Goal: Task Accomplishment & Management: Manage account settings

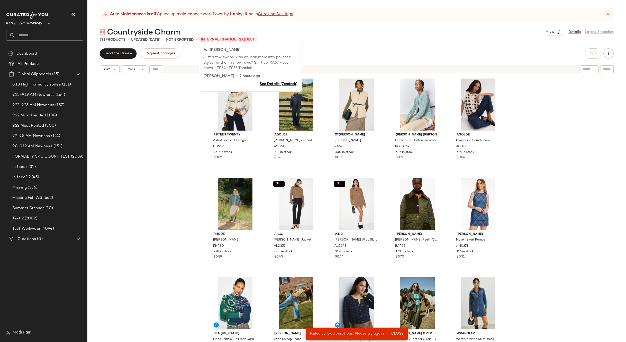
click at [225, 39] on span "INTERNAL CHANGE REQUEST" at bounding box center [228, 39] width 58 height 5
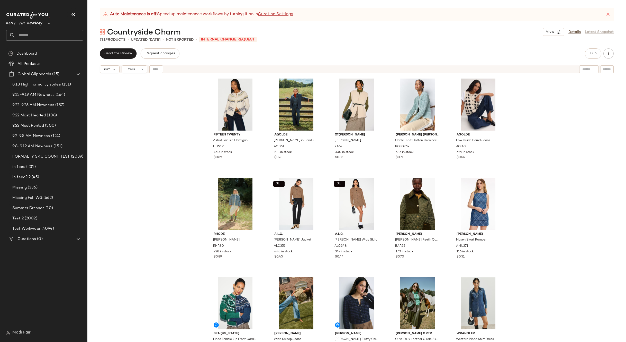
click at [144, 100] on div "Fifteen Twenty Astrid Fair Isle Cardigan FTW171 450 in stock $0.89 AGOLDE Dame …" at bounding box center [356, 215] width 539 height 279
click at [608, 15] on icon at bounding box center [608, 14] width 5 height 5
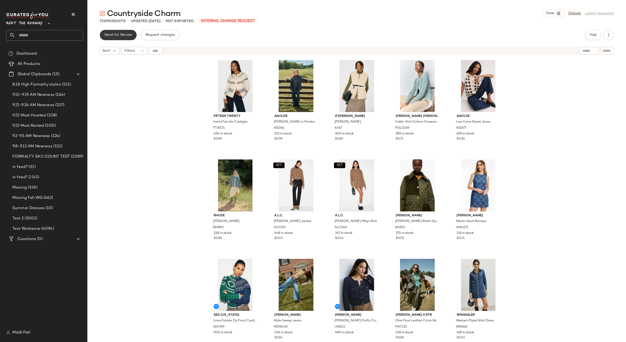
click at [114, 39] on button "Send for Review" at bounding box center [118, 35] width 37 height 10
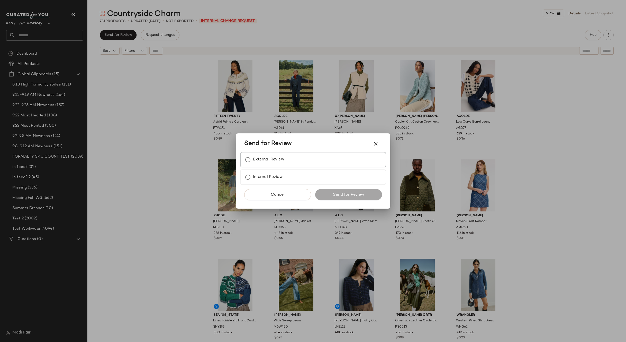
click at [277, 156] on label "External Review" at bounding box center [268, 159] width 31 height 10
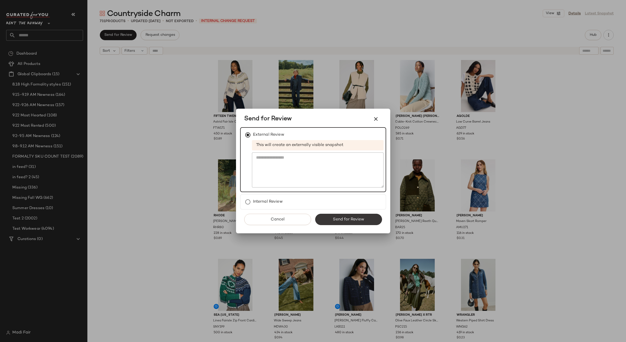
click at [352, 219] on span "Send for Review" at bounding box center [349, 219] width 32 height 5
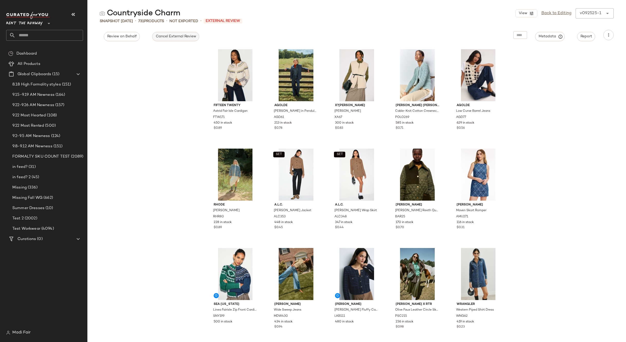
click at [189, 38] on span "Cancel External Review" at bounding box center [175, 36] width 41 height 4
click at [561, 13] on link "Back to Editing" at bounding box center [557, 13] width 30 height 6
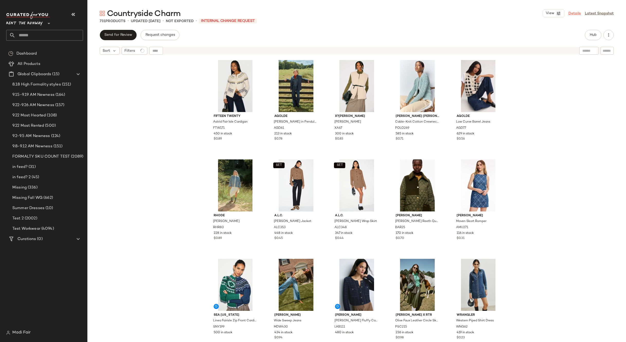
click at [574, 12] on link "Details" at bounding box center [575, 13] width 12 height 5
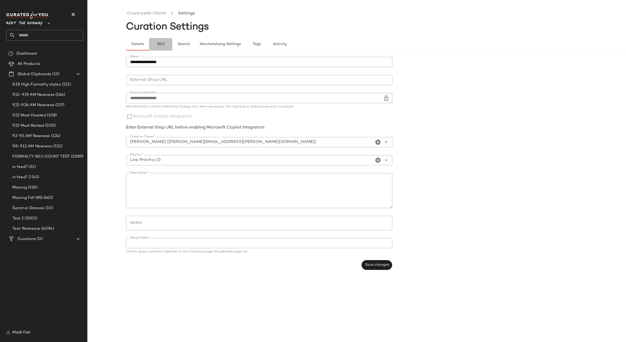
click at [159, 44] on span "SEO" at bounding box center [161, 44] width 8 height 4
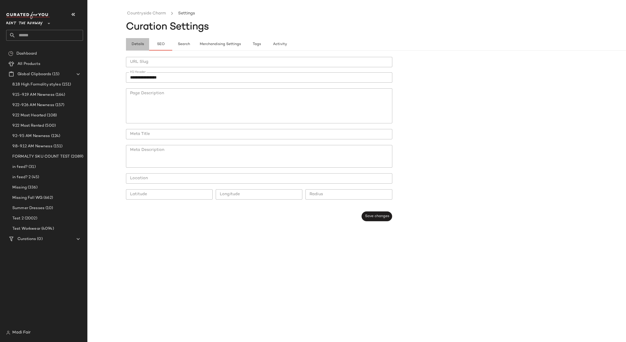
click at [136, 42] on span "Details" at bounding box center [137, 44] width 13 height 4
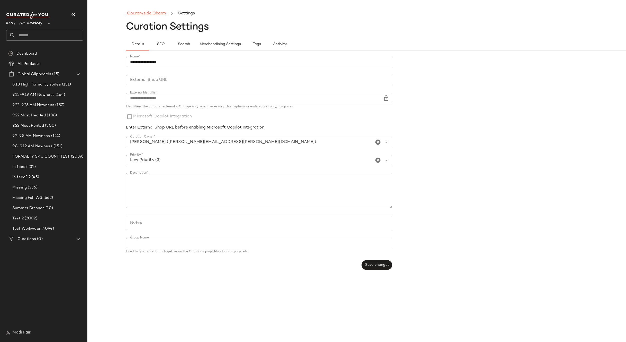
click at [144, 12] on link "Countryside Charm" at bounding box center [146, 13] width 39 height 7
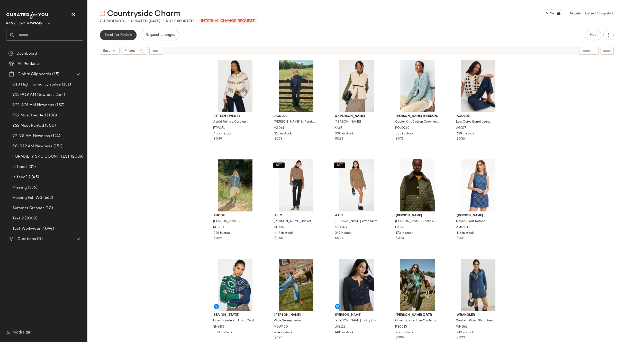
click at [128, 36] on span "Send for Review" at bounding box center [118, 35] width 28 height 4
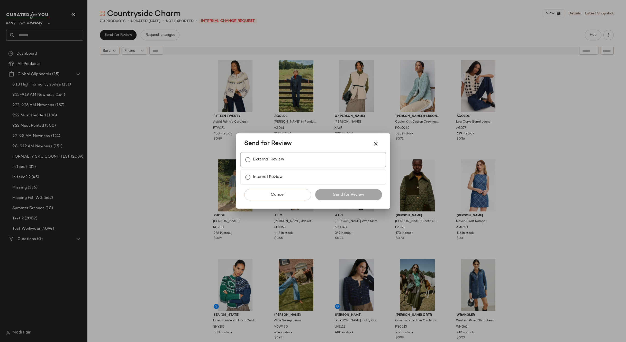
click at [266, 162] on label "External Review" at bounding box center [268, 159] width 31 height 10
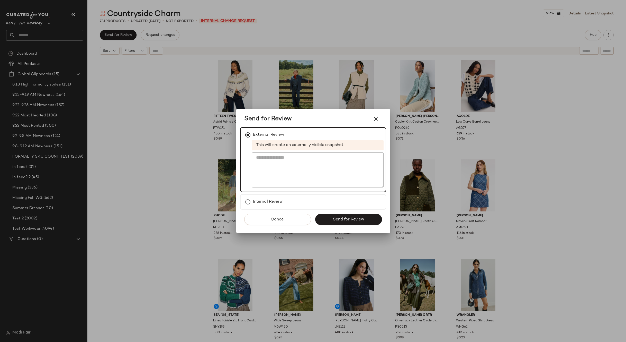
click at [183, 120] on div at bounding box center [313, 171] width 626 height 342
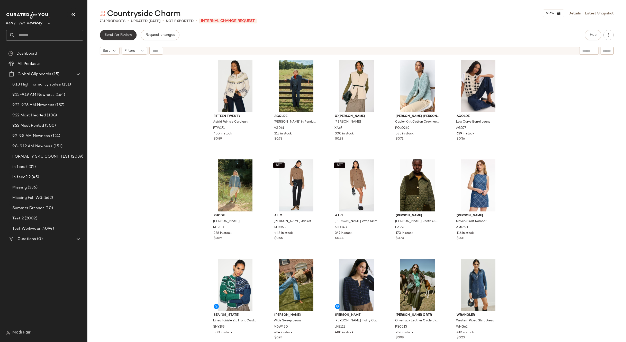
click at [108, 34] on span "Send for Review" at bounding box center [118, 35] width 28 height 4
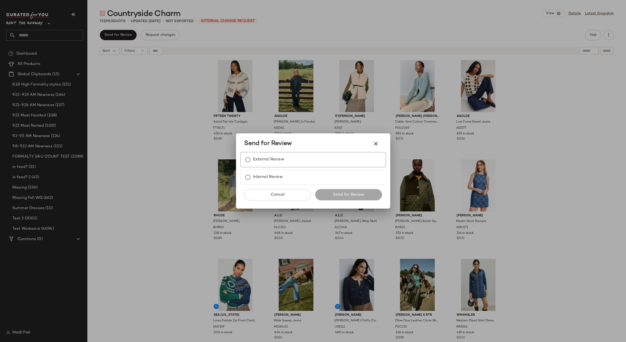
click at [292, 162] on div "External Review" at bounding box center [313, 159] width 146 height 15
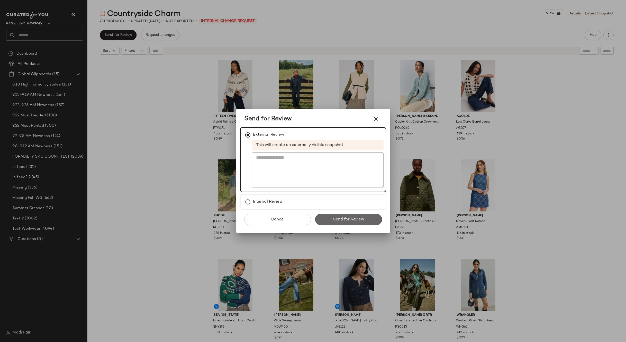
click at [340, 218] on span "Send for Review" at bounding box center [349, 219] width 32 height 5
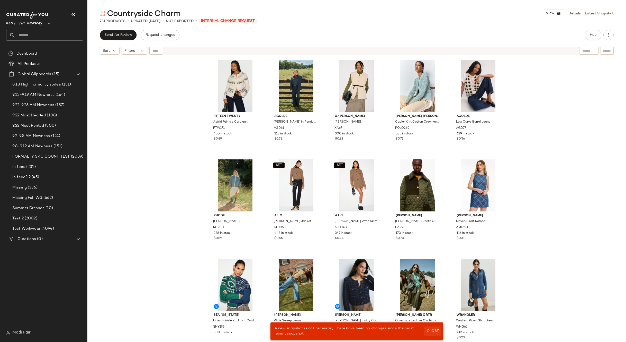
click at [435, 329] on span "Close" at bounding box center [432, 331] width 13 height 4
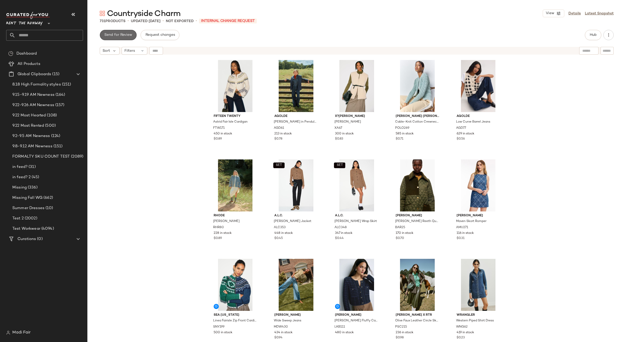
click at [116, 32] on button "Send for Review" at bounding box center [118, 35] width 37 height 10
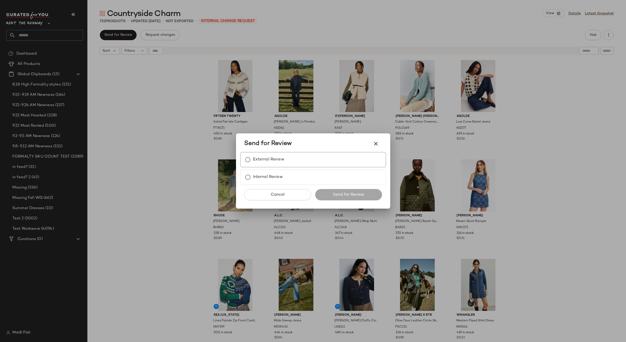
click at [276, 162] on label "External Review" at bounding box center [268, 159] width 31 height 10
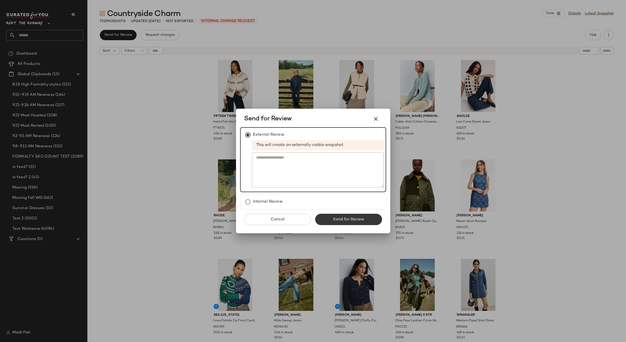
click at [348, 219] on span "Send for Review" at bounding box center [349, 219] width 32 height 5
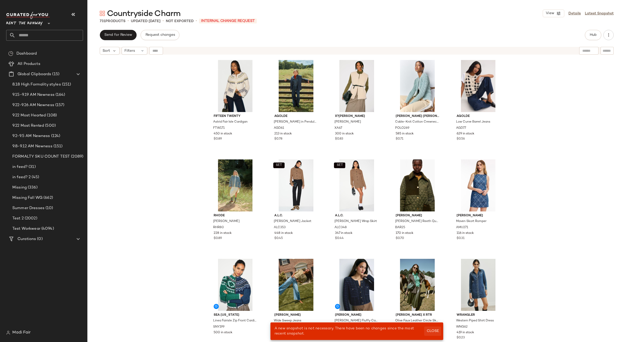
click at [433, 329] on span "Close" at bounding box center [432, 331] width 13 height 4
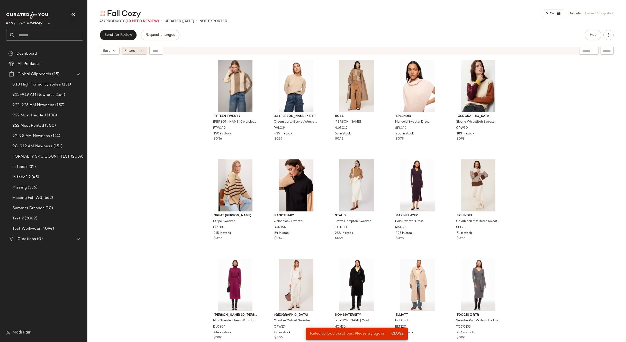
click at [129, 51] on span "Filters" at bounding box center [129, 50] width 11 height 5
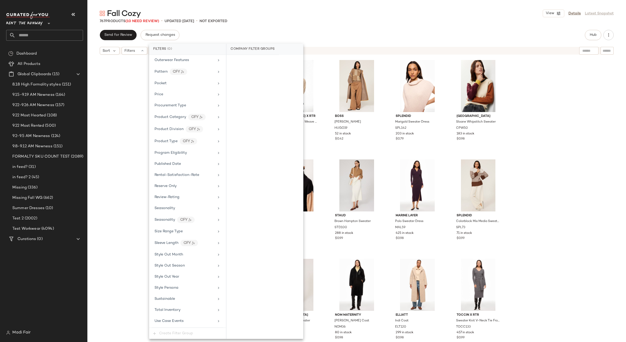
scroll to position [565, 0]
click at [185, 277] on div "Total Inventory" at bounding box center [185, 275] width 60 height 5
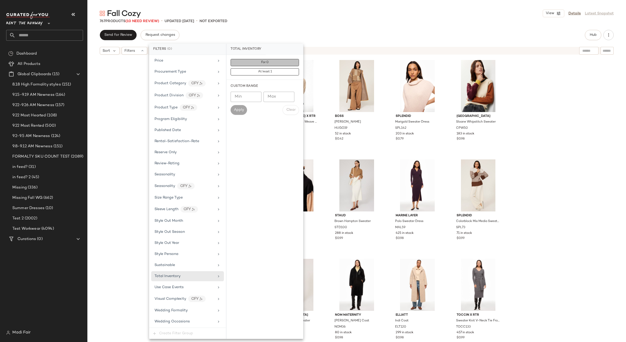
click at [273, 63] on button "For 0" at bounding box center [265, 62] width 68 height 7
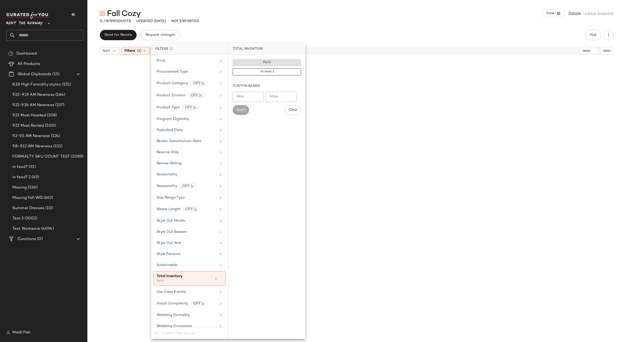
click at [292, 22] on div "0 / 767 Products • updated Sep 23rd • Not Exported" at bounding box center [356, 21] width 539 height 5
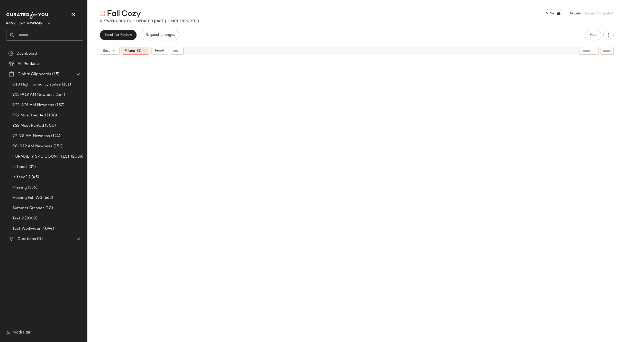
click at [144, 50] on icon at bounding box center [144, 51] width 4 height 4
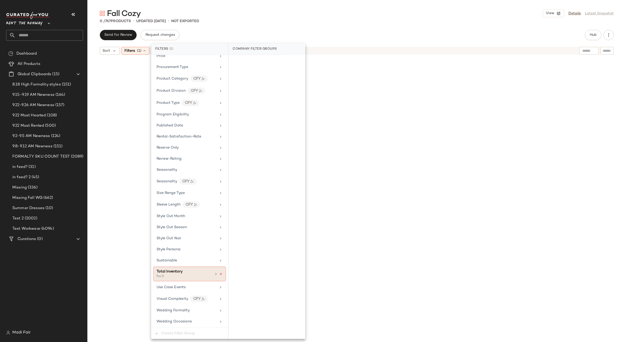
click at [219, 274] on icon at bounding box center [221, 274] width 4 height 4
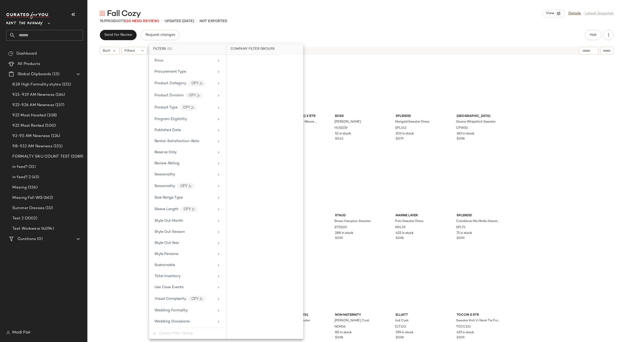
click at [247, 29] on div "Fall Cozy View Details Latest Snapshot 767 Products (10 Need Review) • updated …" at bounding box center [356, 174] width 539 height 333
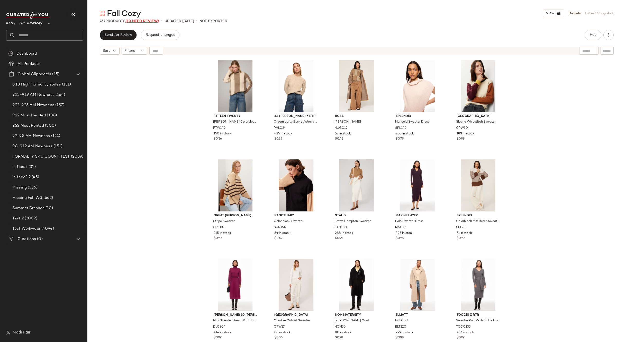
click at [141, 23] on span "(10 Need Review)" at bounding box center [143, 21] width 34 height 4
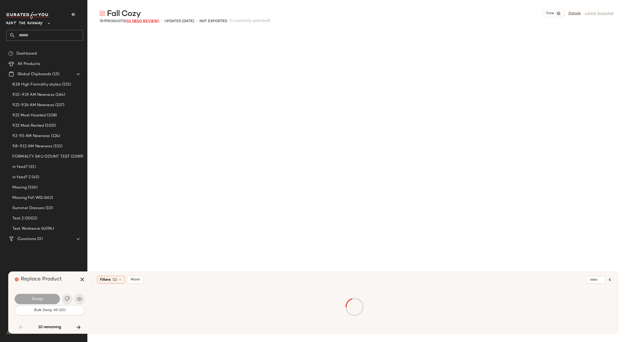
scroll to position [3177, 0]
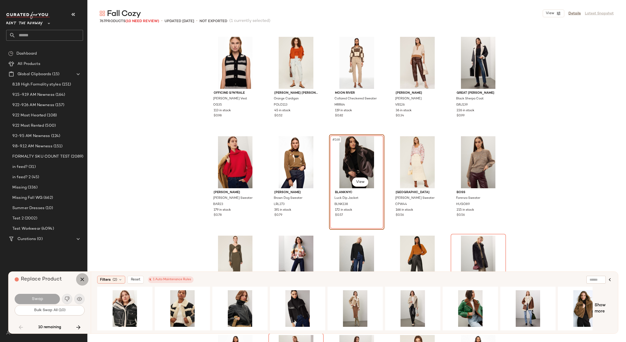
click at [84, 278] on icon "button" at bounding box center [82, 279] width 6 height 6
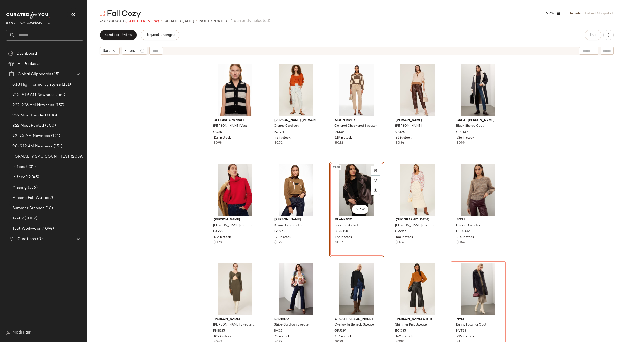
click at [197, 164] on div "Officine G?n?rale Marieta Cardigan Vest OG35 113 in stock $0.98 Polo Ralph Laur…" at bounding box center [356, 205] width 539 height 297
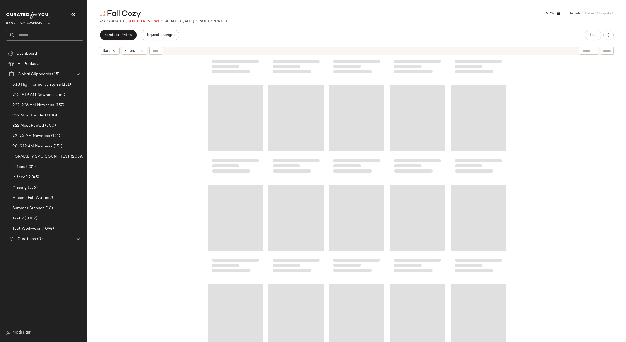
scroll to position [1094, 0]
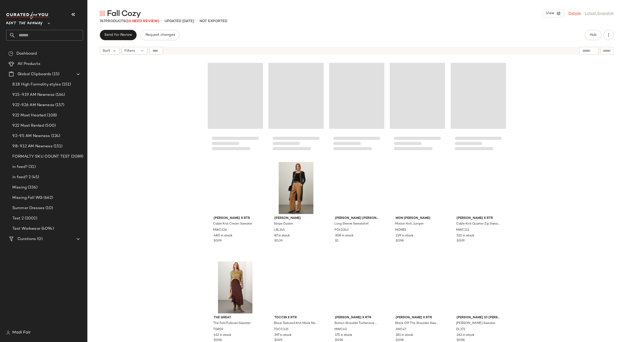
click at [576, 15] on link "Details" at bounding box center [575, 13] width 12 height 5
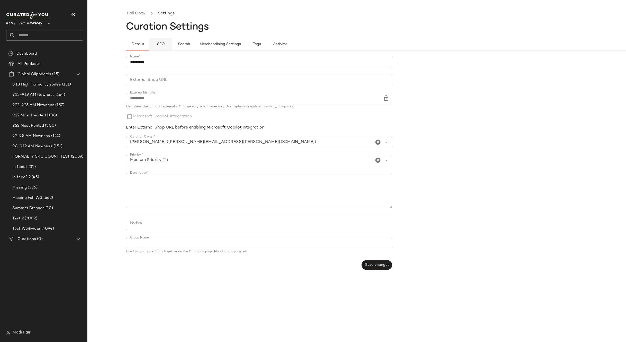
click at [161, 45] on span "SEO" at bounding box center [161, 44] width 8 height 4
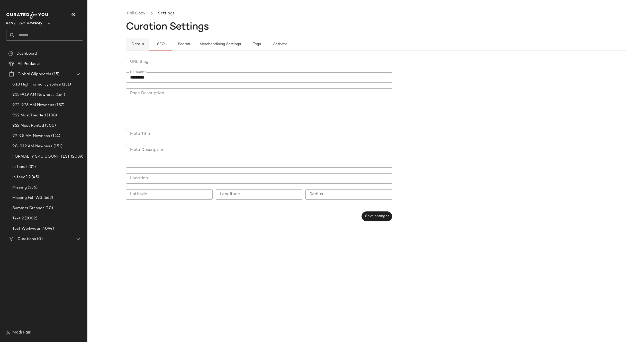
click at [138, 43] on span "Details" at bounding box center [137, 44] width 13 height 4
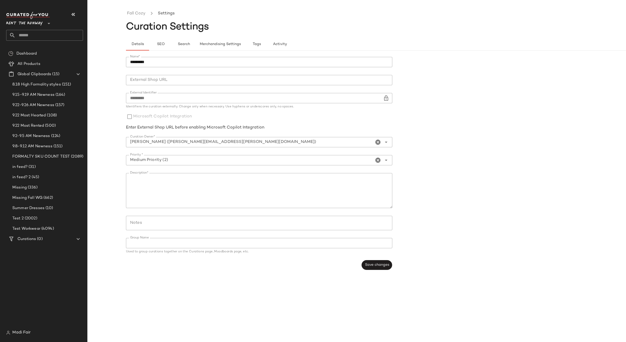
click at [143, 17] on ul "Fall Cozy Settings" at bounding box center [395, 14] width 539 height 12
click at [142, 14] on link "Fall Cozy" at bounding box center [136, 13] width 19 height 7
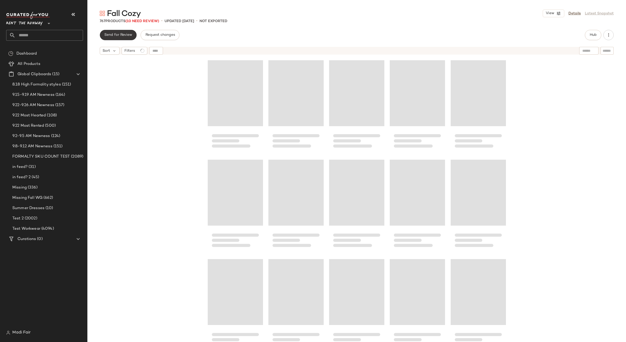
click at [123, 37] on span "Send for Review" at bounding box center [118, 35] width 28 height 4
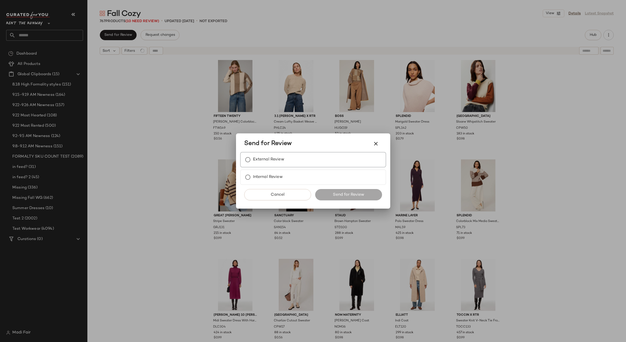
click at [265, 160] on label "External Review" at bounding box center [268, 159] width 31 height 10
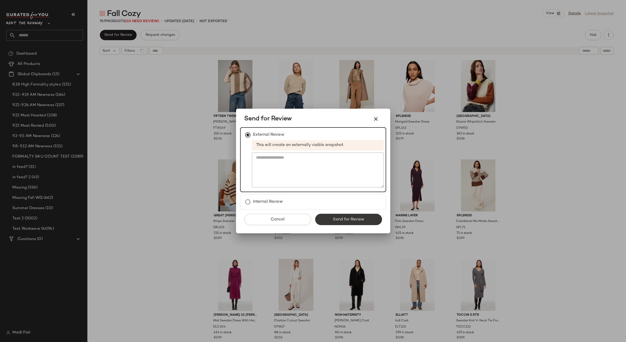
click at [349, 217] on span "Send for Review" at bounding box center [349, 219] width 32 height 5
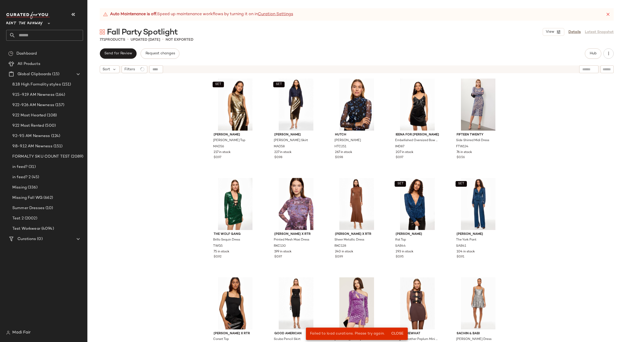
click at [610, 14] on icon at bounding box center [608, 14] width 5 height 5
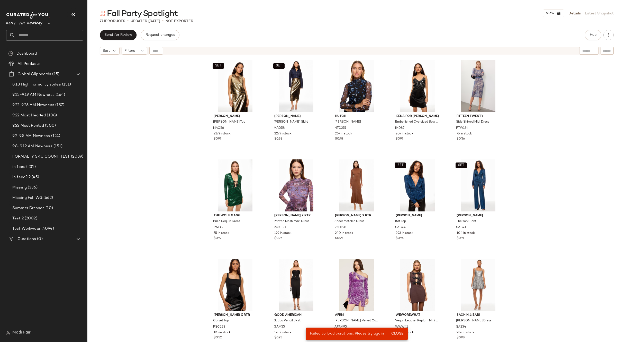
drag, startPoint x: 577, startPoint y: 14, endPoint x: 560, endPoint y: 19, distance: 17.5
click at [577, 14] on link "Details" at bounding box center [575, 13] width 12 height 5
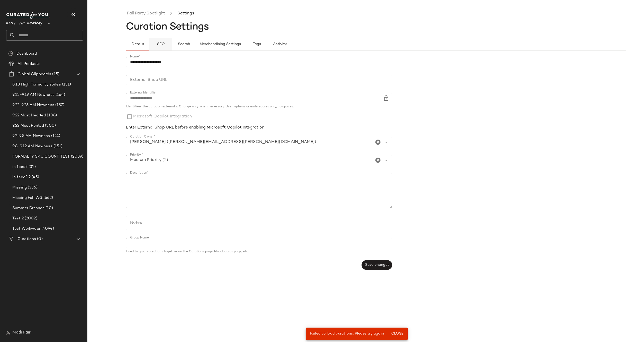
click at [158, 41] on button "SEO" at bounding box center [160, 44] width 23 height 12
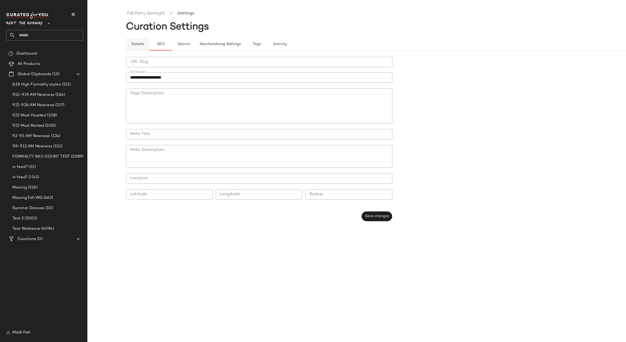
click at [136, 41] on button "Details" at bounding box center [137, 44] width 23 height 12
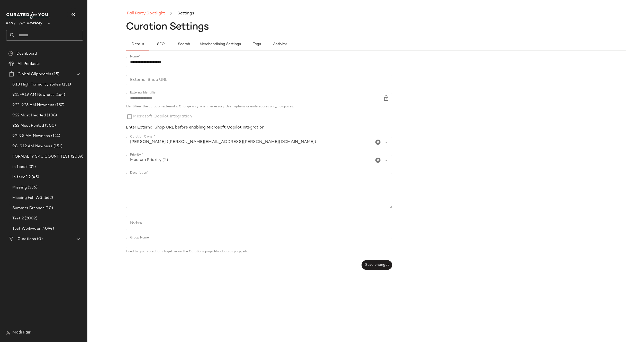
click at [146, 14] on link "Fall Party Spotlight" at bounding box center [146, 13] width 38 height 7
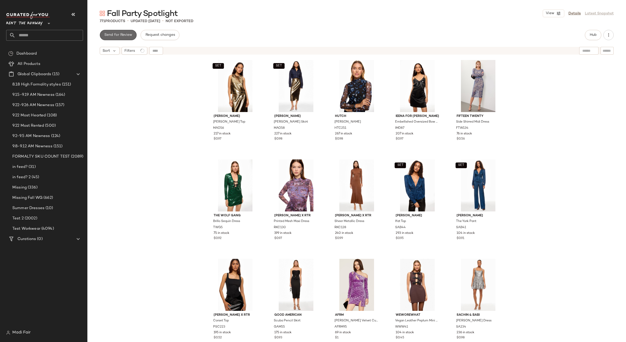
click at [115, 35] on span "Send for Review" at bounding box center [118, 35] width 28 height 4
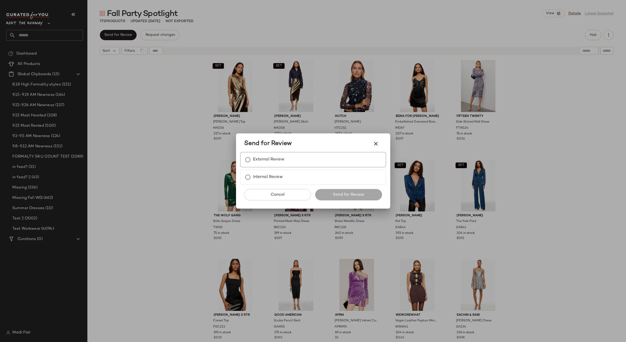
click at [275, 164] on label "External Review" at bounding box center [268, 159] width 31 height 10
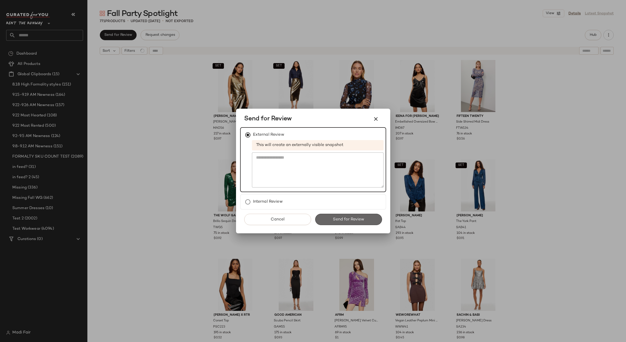
click at [353, 222] on span "Send for Review" at bounding box center [349, 219] width 32 height 5
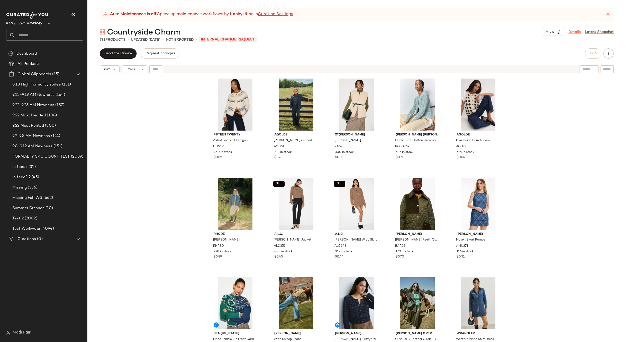
click at [574, 33] on link "Details" at bounding box center [575, 31] width 12 height 5
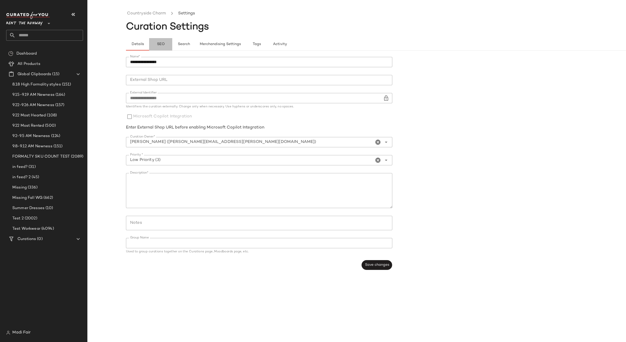
click at [165, 44] on button "SEO" at bounding box center [160, 44] width 23 height 12
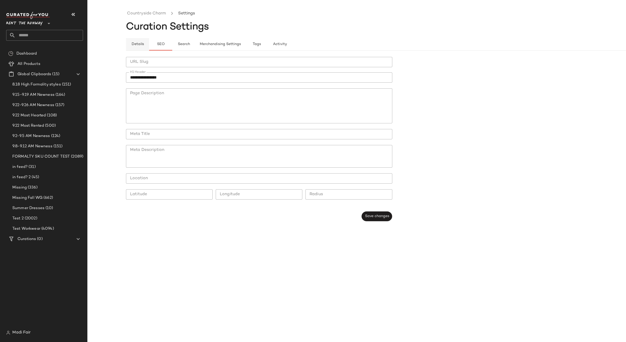
click at [142, 44] on span "Details" at bounding box center [137, 44] width 13 height 4
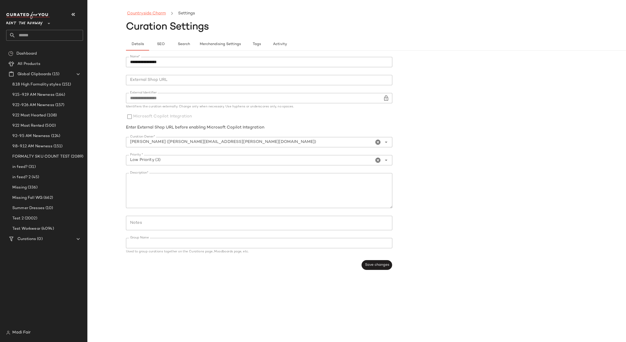
click at [153, 15] on link "Countryside Charm" at bounding box center [146, 13] width 39 height 7
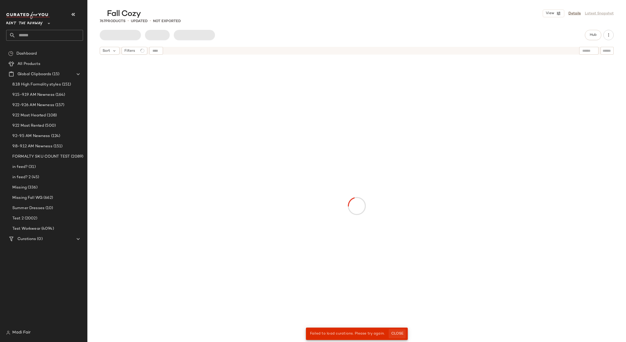
click at [396, 333] on span "Close" at bounding box center [397, 333] width 13 height 4
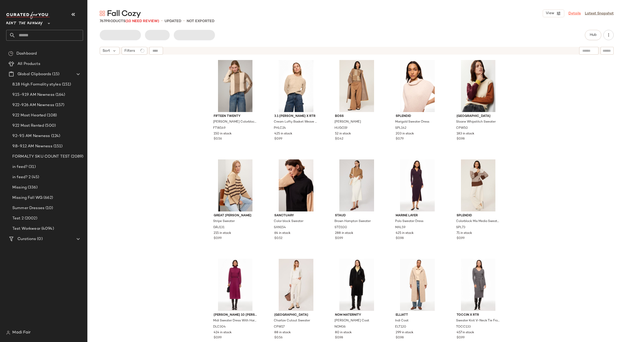
click at [578, 13] on link "Details" at bounding box center [575, 13] width 12 height 5
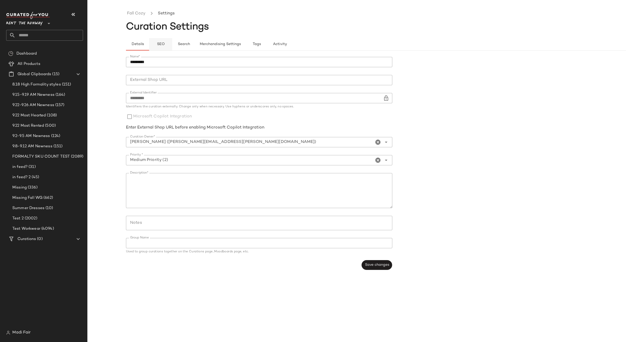
click at [163, 44] on span "SEO" at bounding box center [161, 44] width 8 height 4
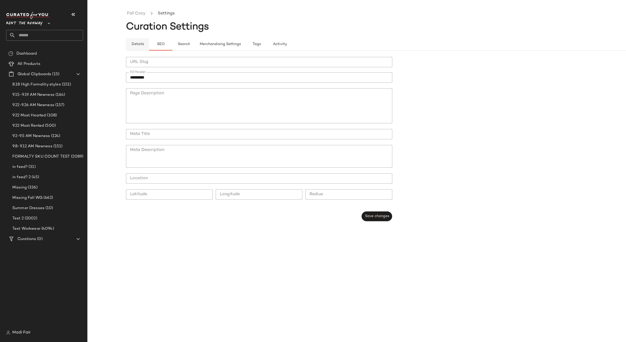
click at [140, 40] on button "Details" at bounding box center [137, 44] width 23 height 12
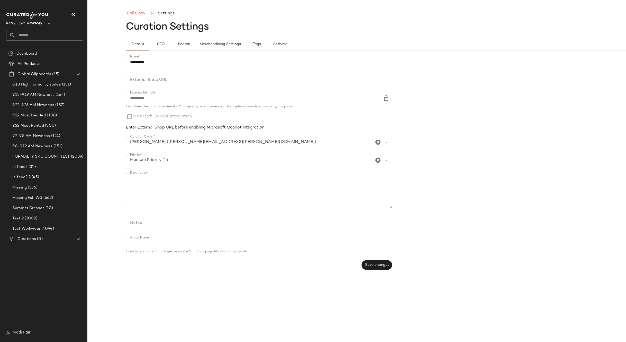
click at [141, 14] on link "Fall Cozy" at bounding box center [136, 13] width 19 height 7
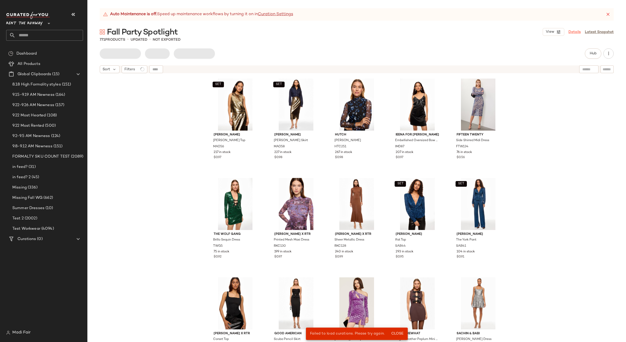
click at [574, 32] on link "Details" at bounding box center [575, 31] width 12 height 5
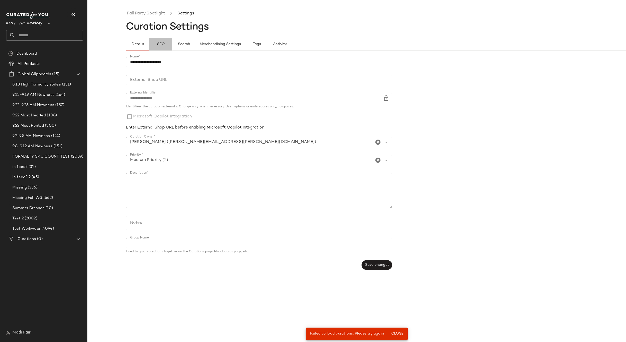
click at [160, 44] on span "SEO" at bounding box center [161, 44] width 8 height 4
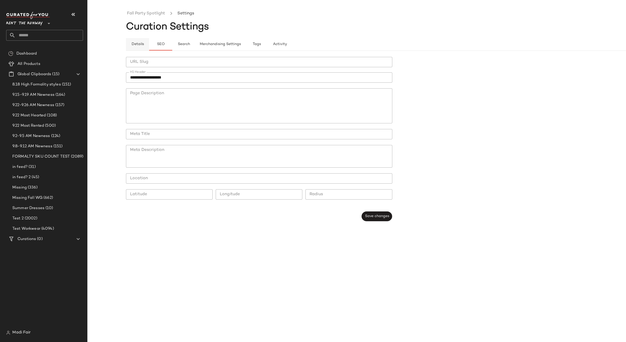
click at [139, 43] on span "Details" at bounding box center [137, 44] width 13 height 4
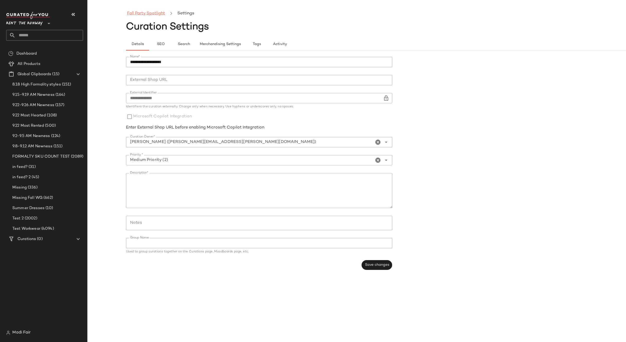
click at [146, 16] on link "Fall Party Spotlight" at bounding box center [146, 13] width 38 height 7
